Goal: Information Seeking & Learning: Check status

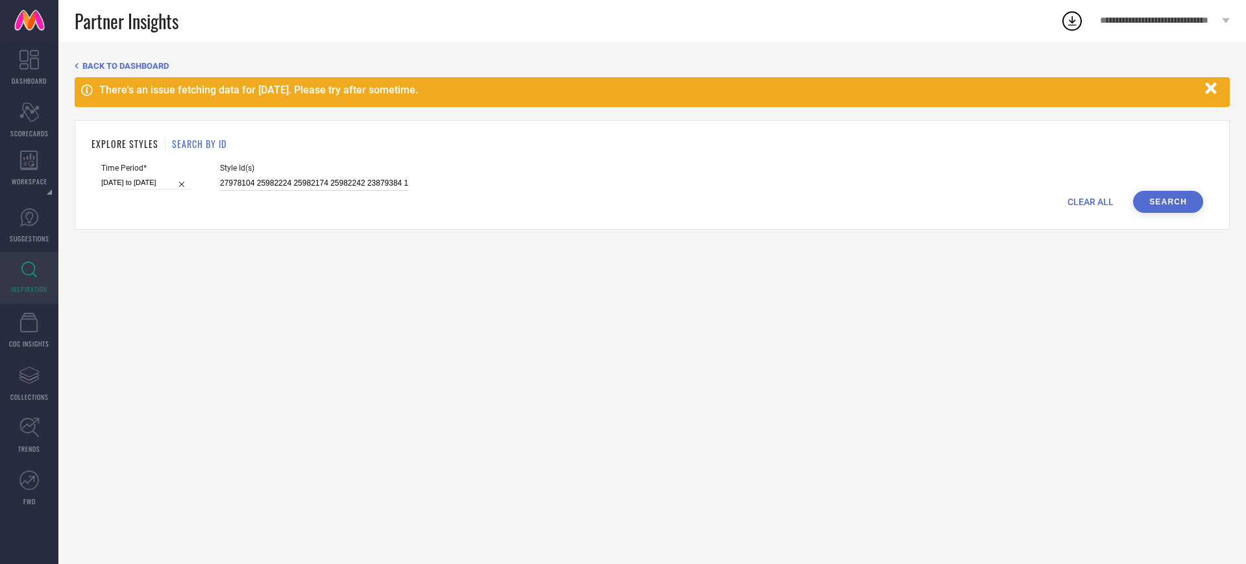
click at [269, 184] on input "27978104 25982224 25982174 25982242 23879384 17108588 23588202 11005646 1890029…" at bounding box center [314, 183] width 188 height 15
paste input "026 27219810 25982192 27978042 19018032 25982034 27219730 25982092 19017880 266…"
type input "27978026 27219810 25982192 27978042 19018032 25982034 27219730 25982092 1901788…"
select select "7"
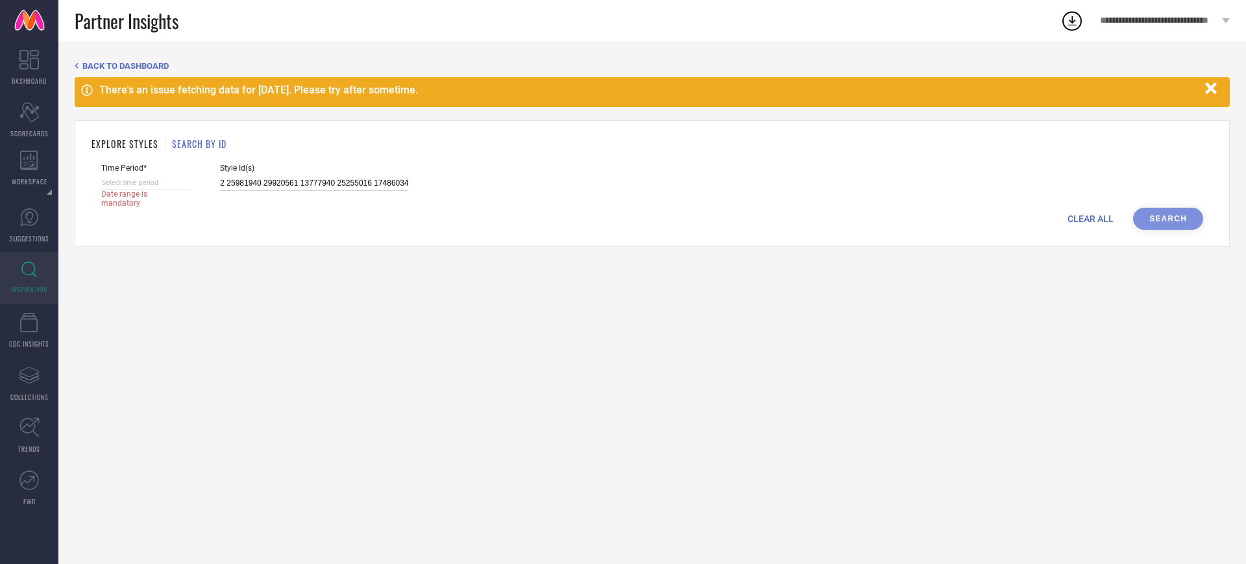
select select "2025"
select select "8"
select select "2025"
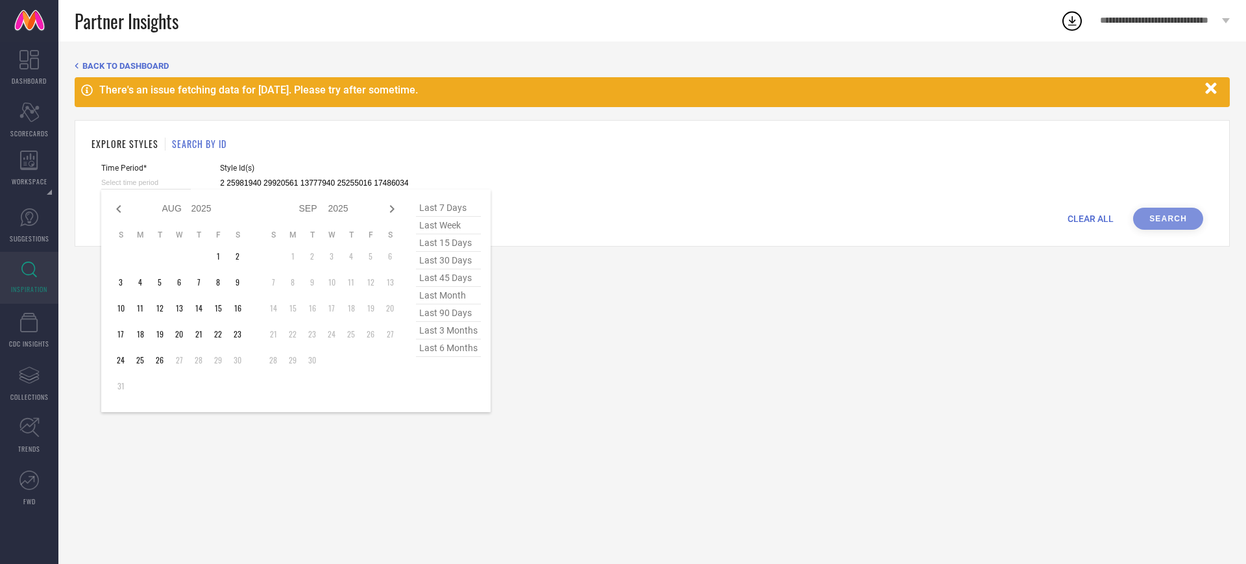
click at [186, 184] on input at bounding box center [146, 183] width 90 height 14
type input "27978026 27219810 25982192 27978042 19018032 25982034 27219730 25982092 1901788…"
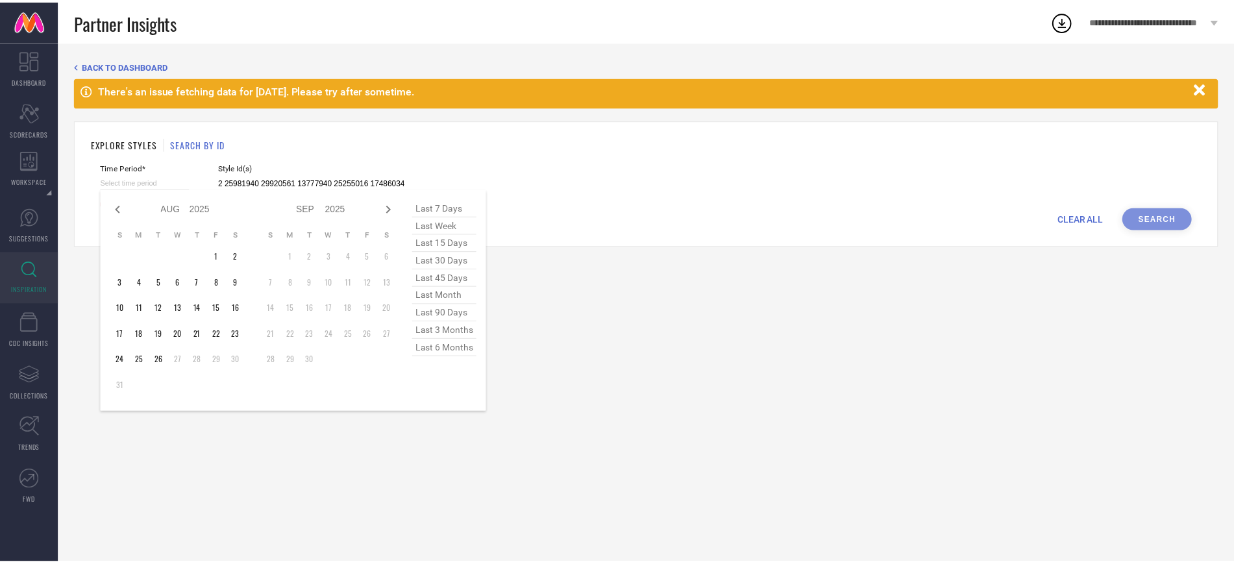
scroll to position [0, 0]
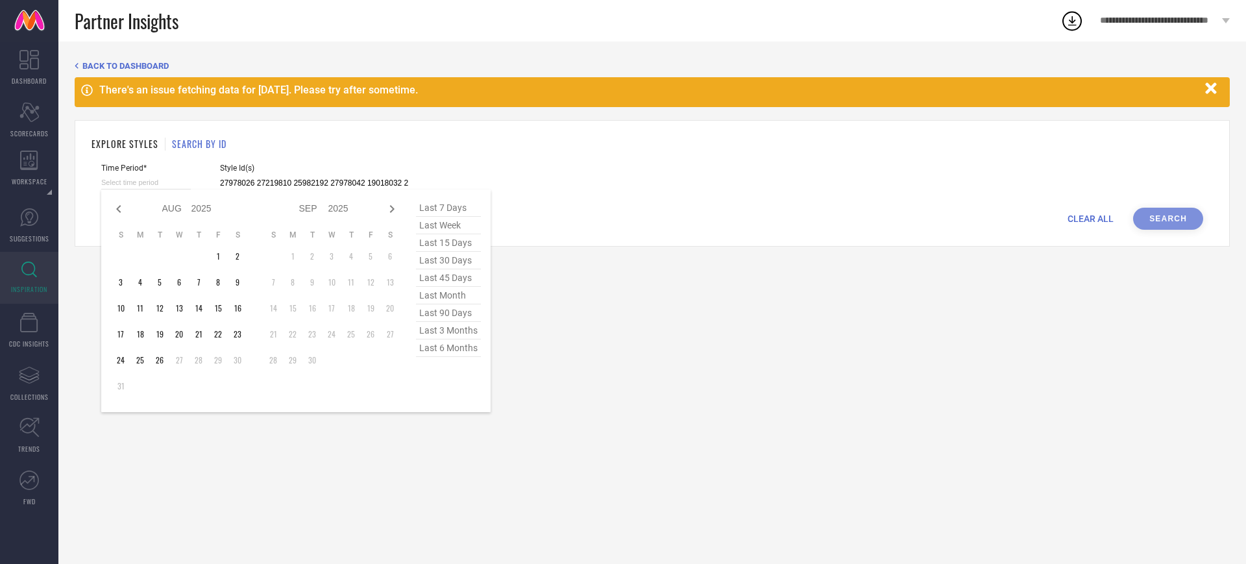
click at [450, 357] on span "last 6 months" at bounding box center [448, 348] width 65 height 18
type input "[DATE] to [DATE]"
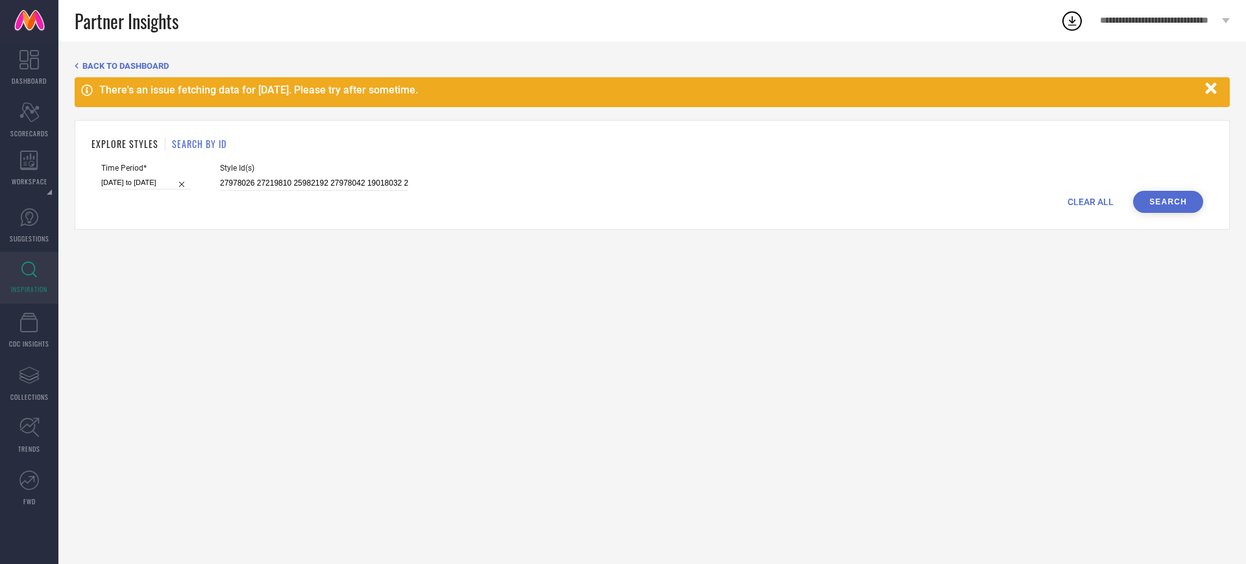
click at [1172, 204] on button "Search" at bounding box center [1168, 202] width 70 height 22
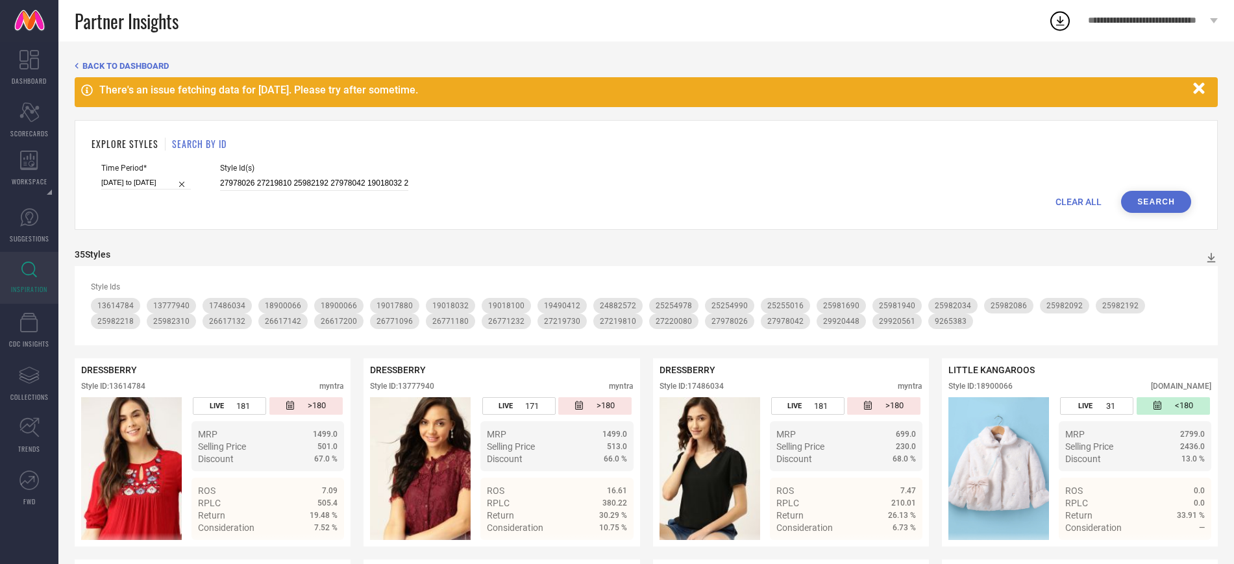
scroll to position [1, 0]
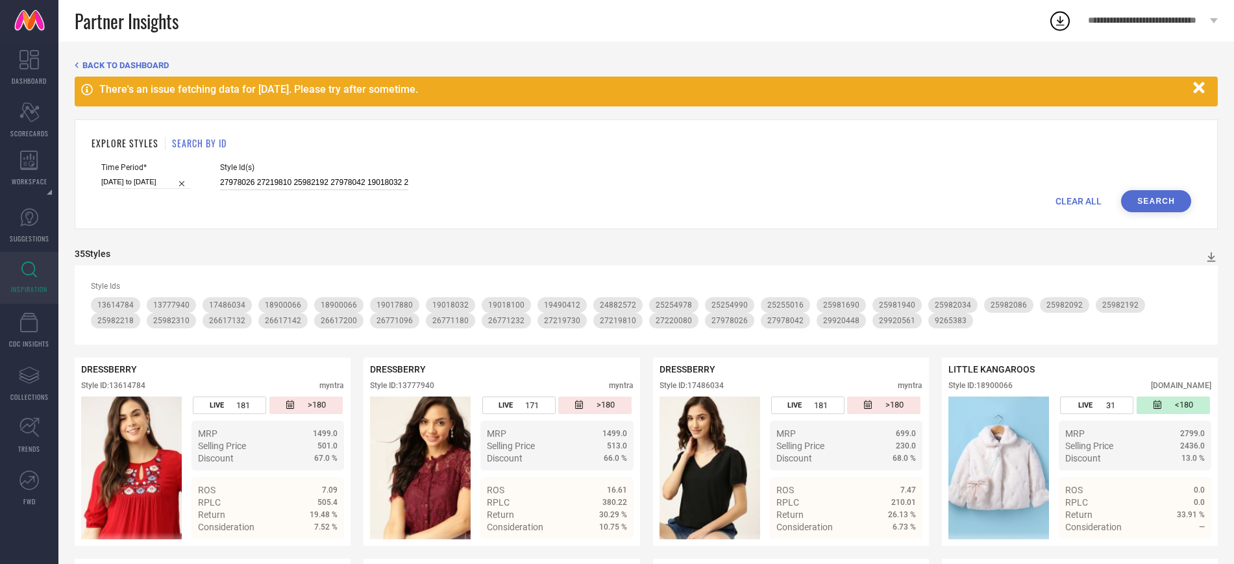
click at [299, 184] on input "27978026 27219810 25982192 27978042 19018032 25982034 27219730 25982092 1901788…" at bounding box center [314, 182] width 188 height 15
paste input "6335016"
type input "26335016"
click at [1124, 204] on button "Search" at bounding box center [1156, 201] width 70 height 22
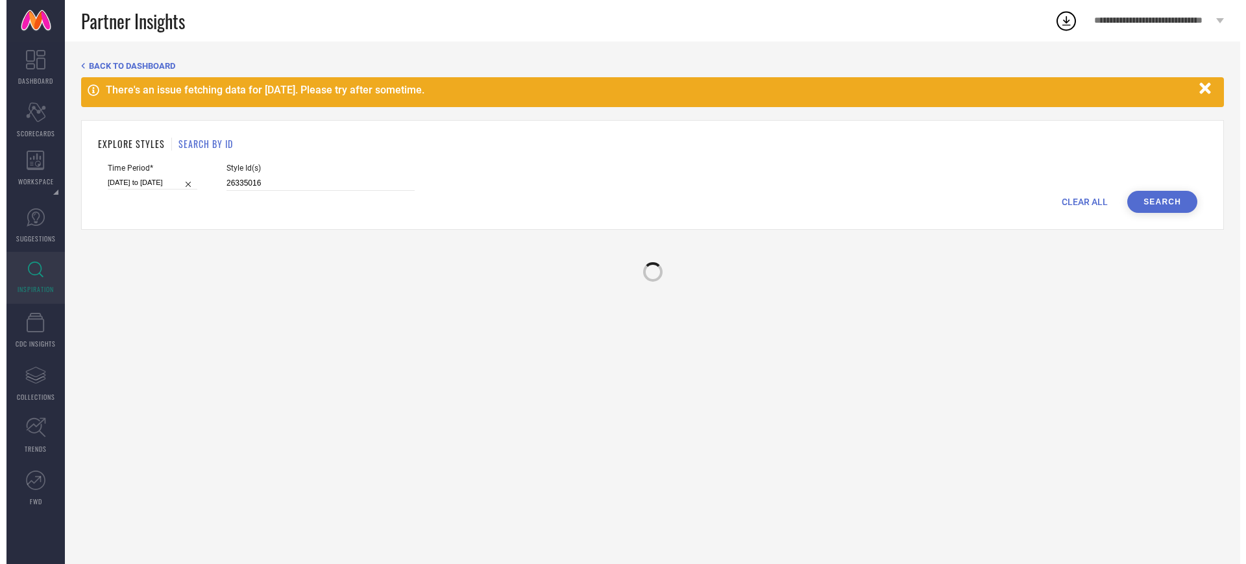
scroll to position [0, 0]
